Goal: Transaction & Acquisition: Purchase product/service

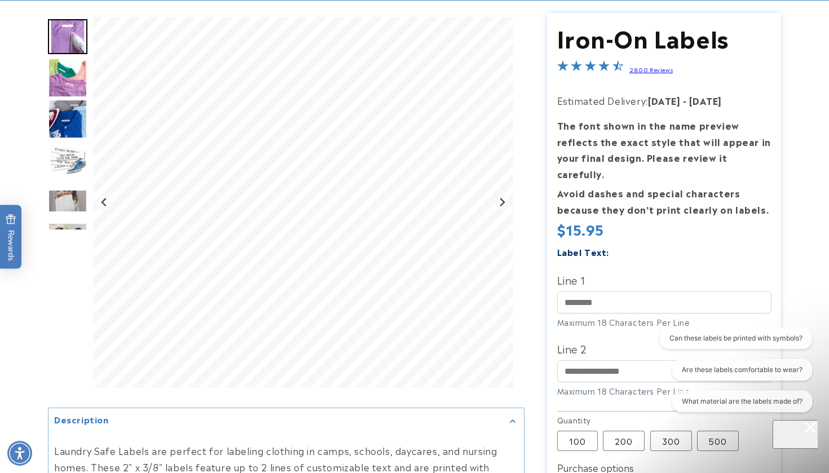
scroll to position [99, 0]
type input "*"
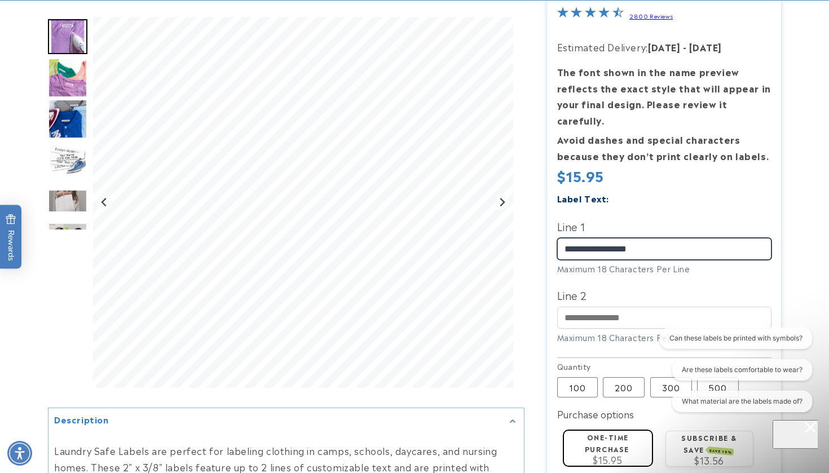
scroll to position [152, 0]
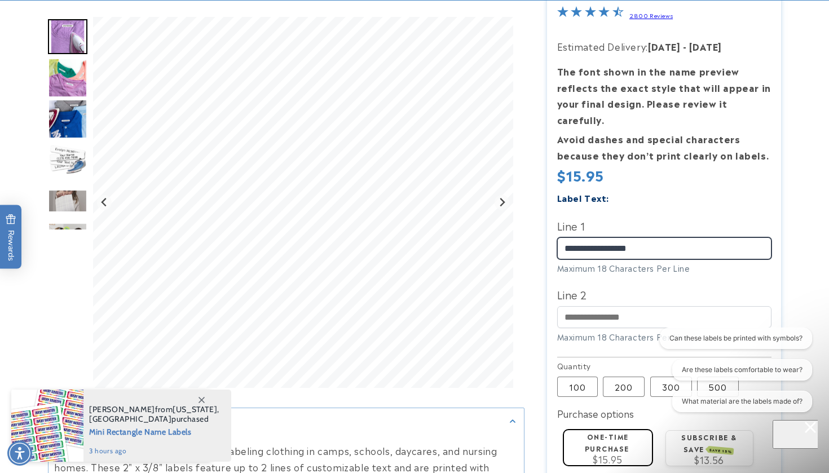
type input "**********"
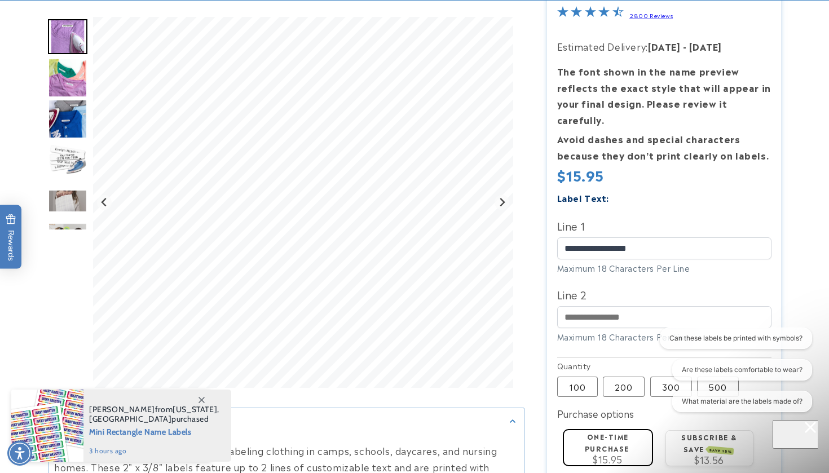
click at [76, 145] on img "Go to slide 4" at bounding box center [67, 159] width 39 height 39
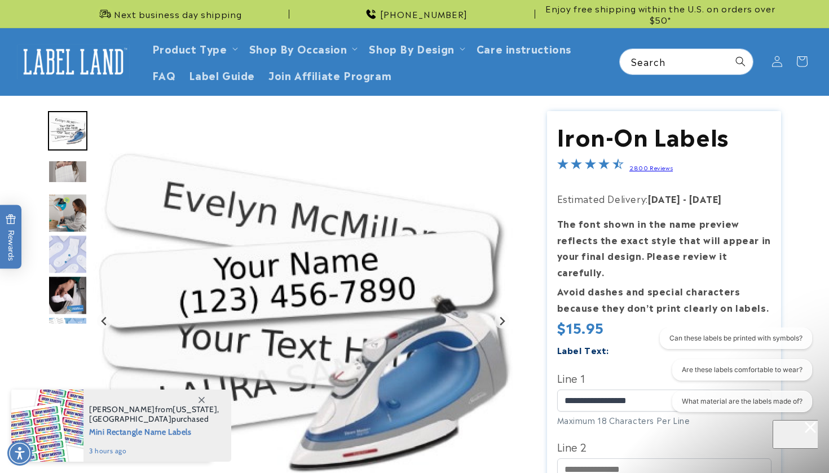
scroll to position [0, 0]
click at [67, 124] on img "Go to slide 4" at bounding box center [67, 130] width 39 height 39
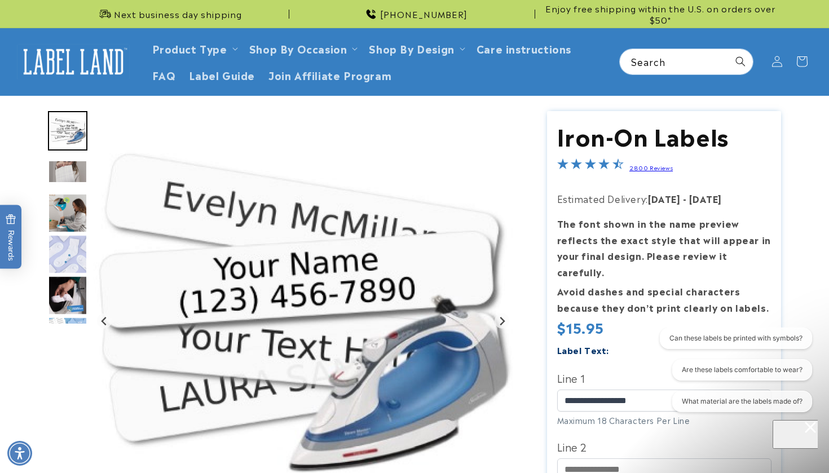
click at [67, 124] on img "Go to slide 4" at bounding box center [67, 130] width 39 height 39
click at [71, 175] on img "Go to slide 5" at bounding box center [67, 171] width 39 height 23
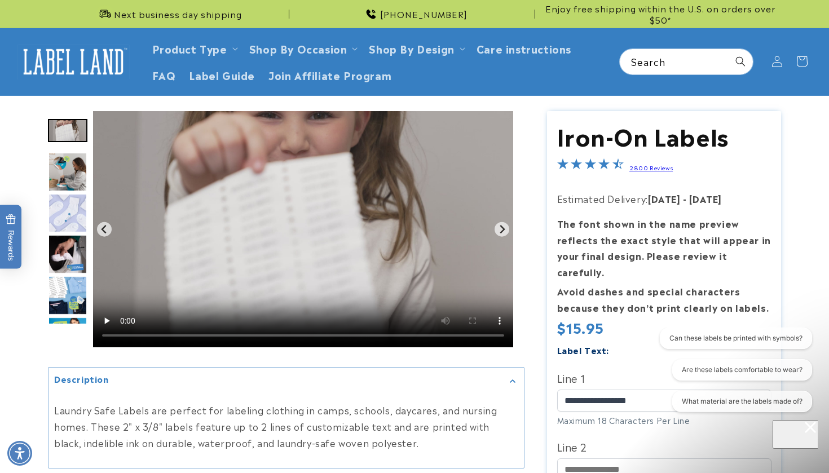
click at [658, 382] on div "Can these labels be printed with symbols? Are these labels comfortable to wear?…" at bounding box center [730, 372] width 162 height 89
click at [644, 381] on div "Can these labels be printed with symbols? Are these labels comfortable to wear?…" at bounding box center [731, 372] width 174 height 89
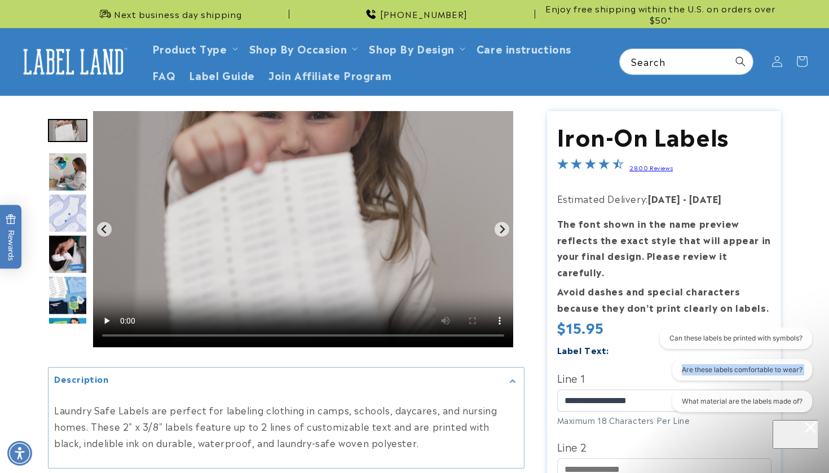
click at [644, 381] on div "Can these labels be printed with symbols? Are these labels comfortable to wear?…" at bounding box center [731, 372] width 174 height 89
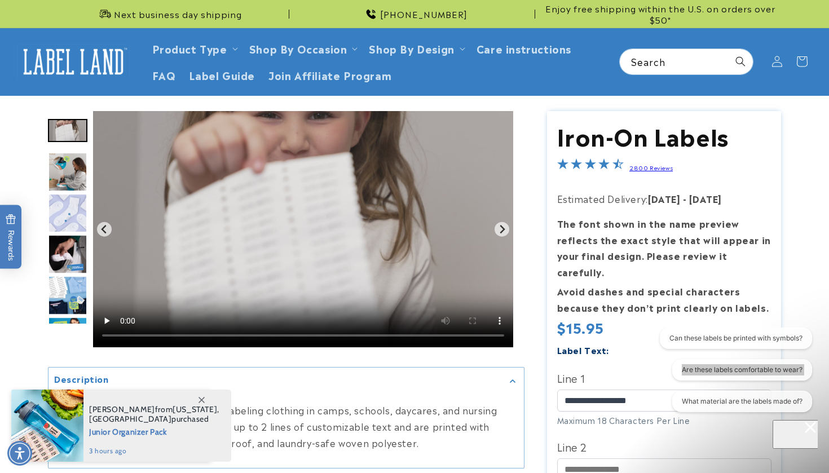
click at [71, 238] on img "Go to slide 8" at bounding box center [67, 254] width 39 height 39
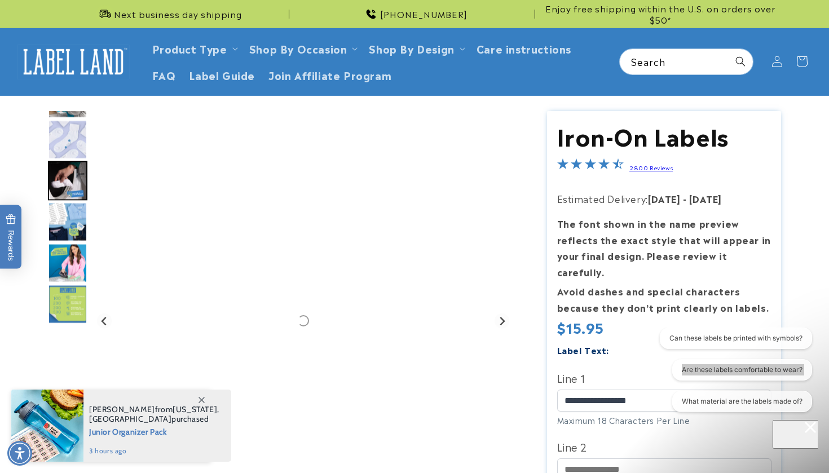
click at [64, 290] on img "Go to slide 11" at bounding box center [67, 303] width 39 height 39
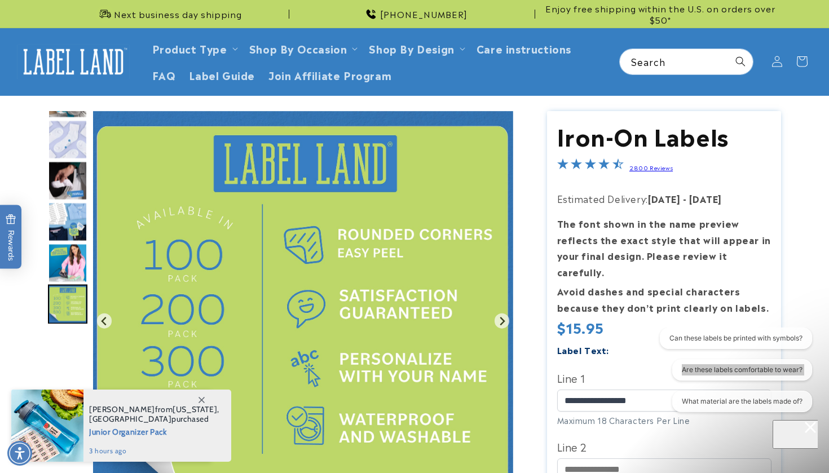
click at [71, 155] on img "Go to slide 7" at bounding box center [67, 139] width 39 height 39
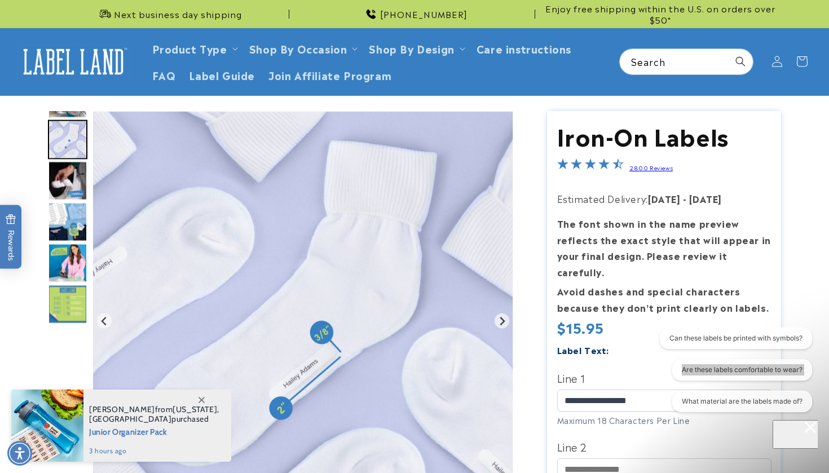
click at [73, 113] on img "Go to slide 6" at bounding box center [67, 97] width 39 height 39
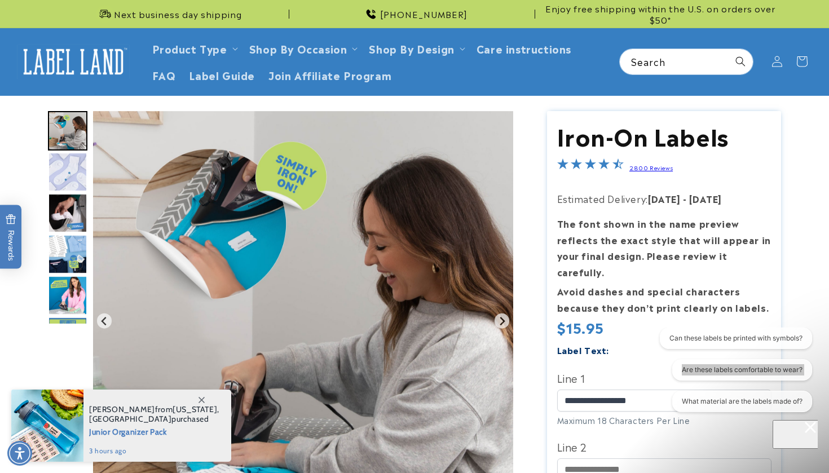
click at [71, 121] on img "Go to slide 6" at bounding box center [67, 130] width 39 height 39
click at [203, 400] on icon at bounding box center [202, 400] width 6 height 6
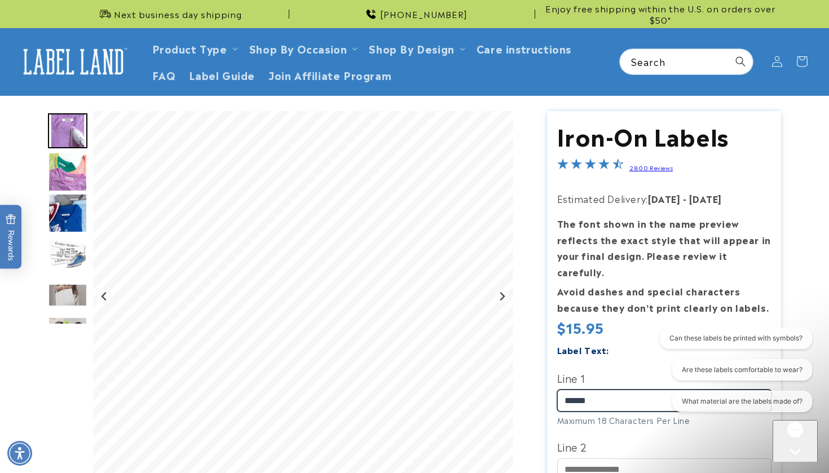
type input "******"
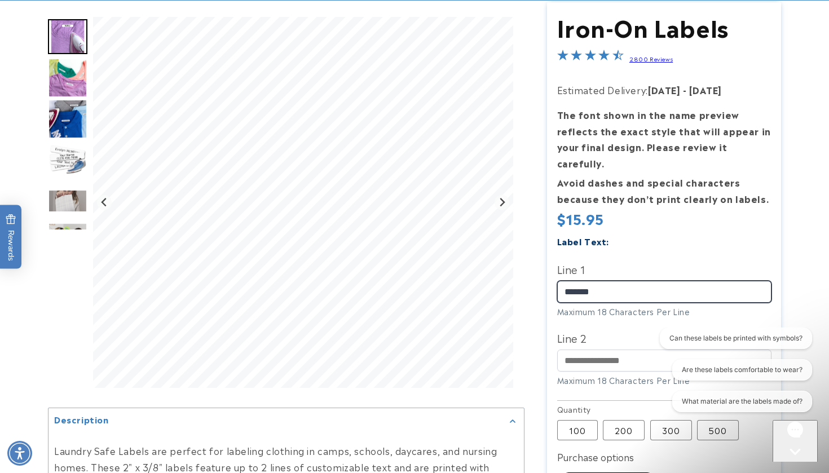
scroll to position [159, 0]
